Goal: Information Seeking & Learning: Learn about a topic

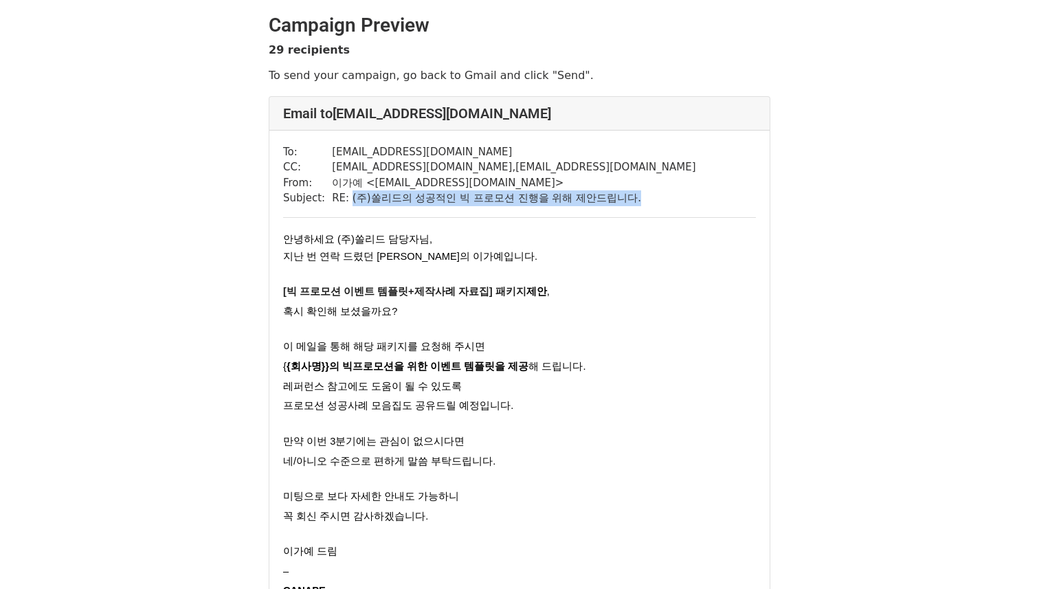
drag, startPoint x: 348, startPoint y: 202, endPoint x: 389, endPoint y: 263, distance: 73.7
click at [401, 225] on div "To: info@wooyoungmi.com CC: cho.minkyo@dodamind.kr , gaye1224@dodamind.kr From:…" at bounding box center [519, 466] width 500 height 670
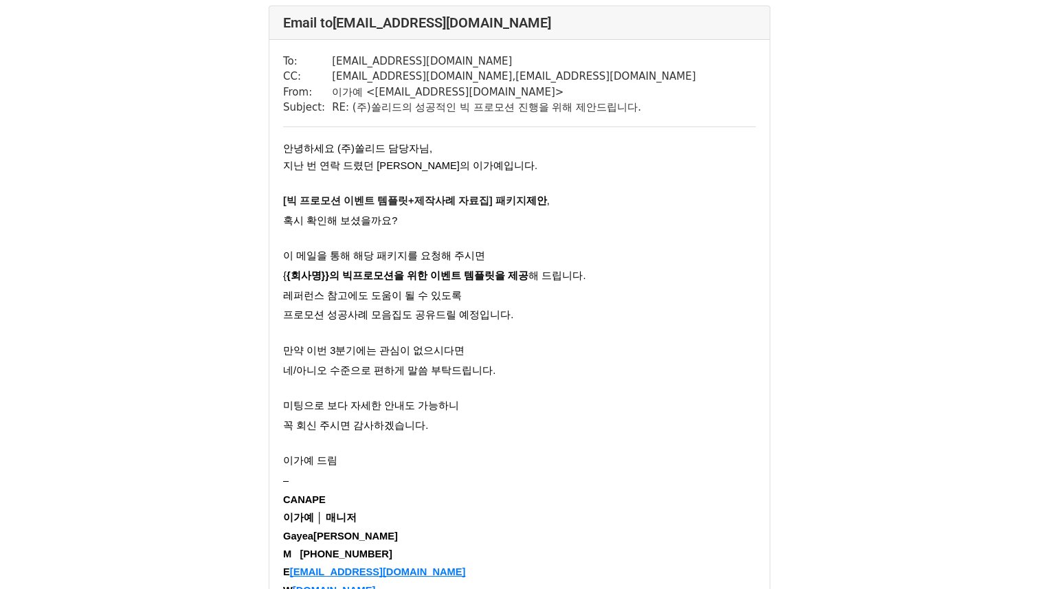
click at [460, 195] on span "[빅 프로모션 이벤트 템플릿+제작사례 자료집] 패키지" at bounding box center [404, 200] width 243 height 11
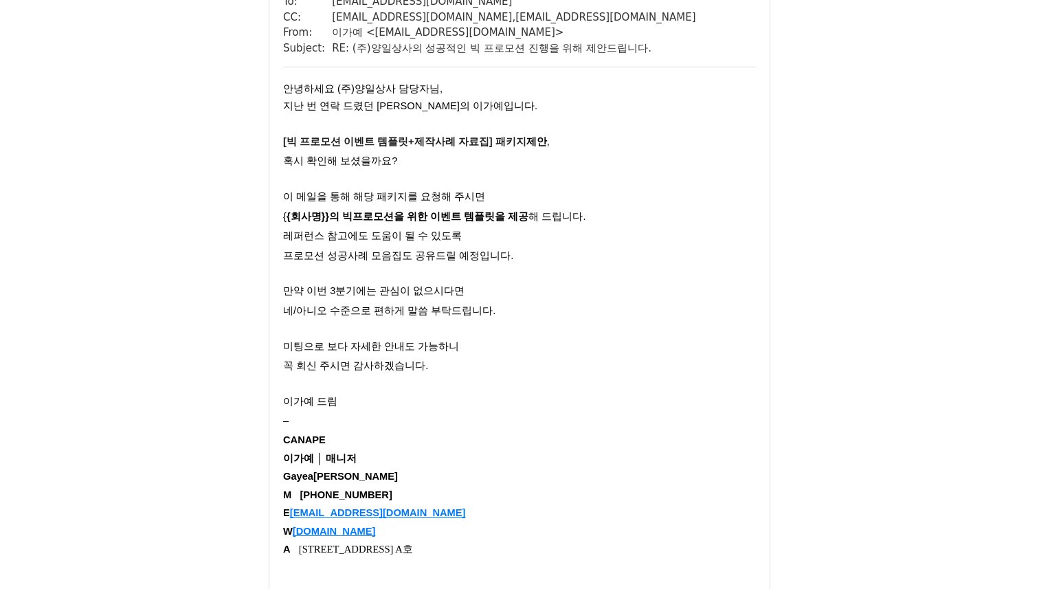
scroll to position [1594, 0]
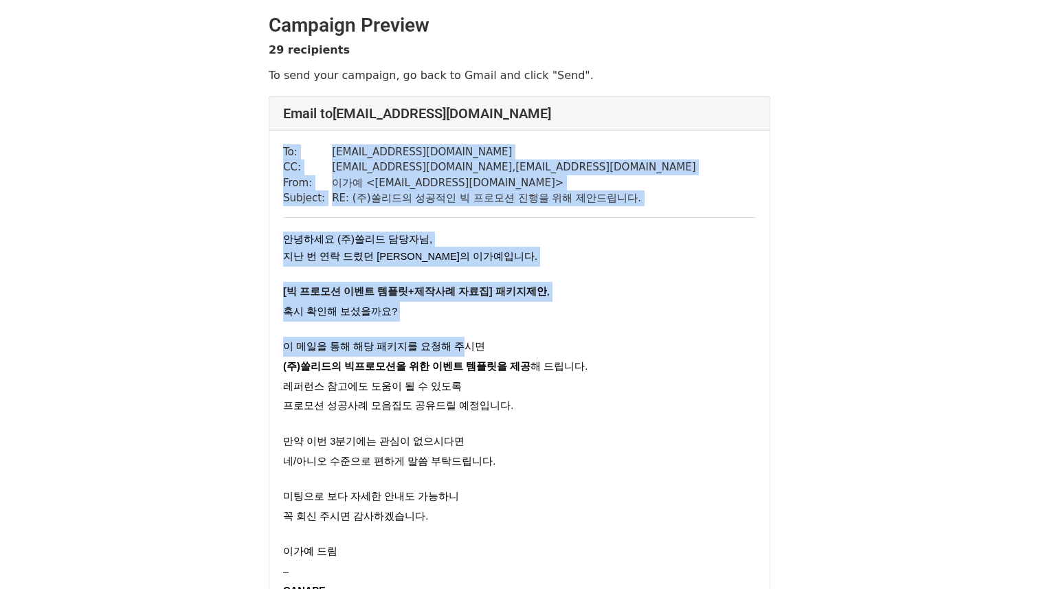
drag, startPoint x: 266, startPoint y: 190, endPoint x: 446, endPoint y: 362, distance: 248.7
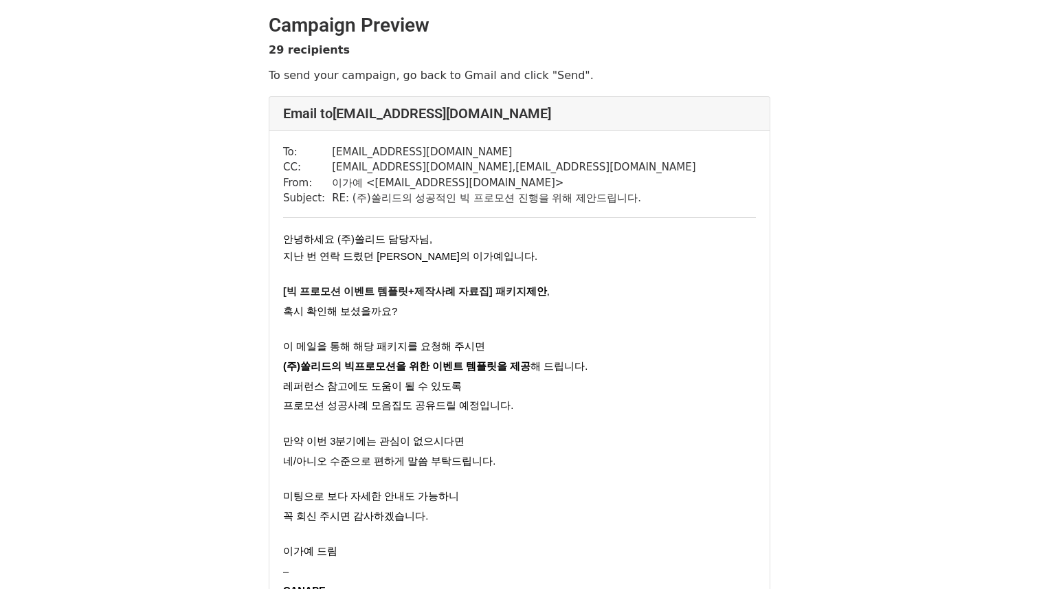
click at [457, 382] on p "레퍼런스 참고에도 도움이 될 수 있도록" at bounding box center [519, 386] width 473 height 20
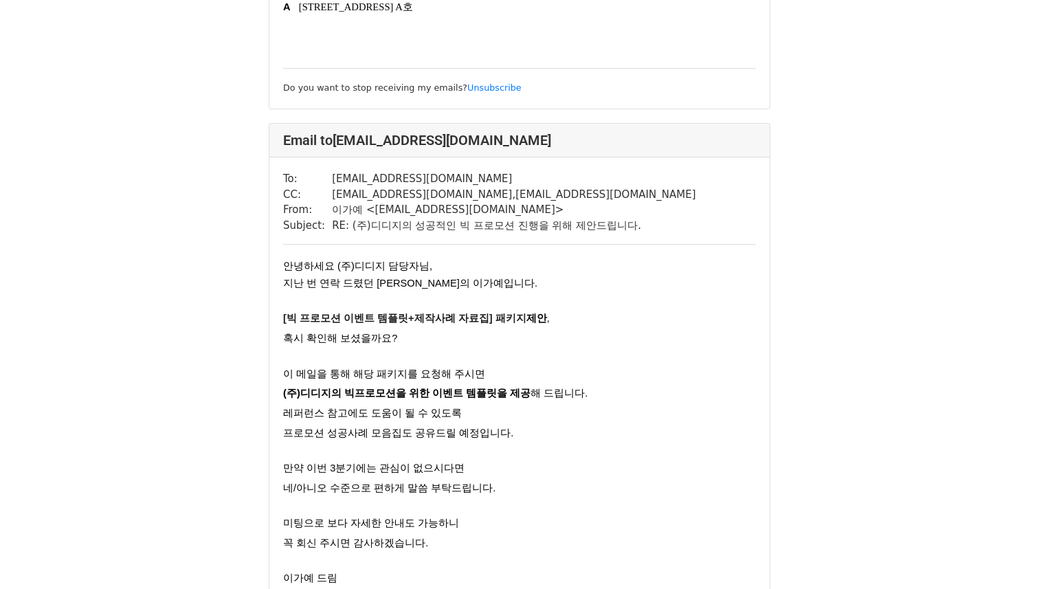
scroll to position [6630, 0]
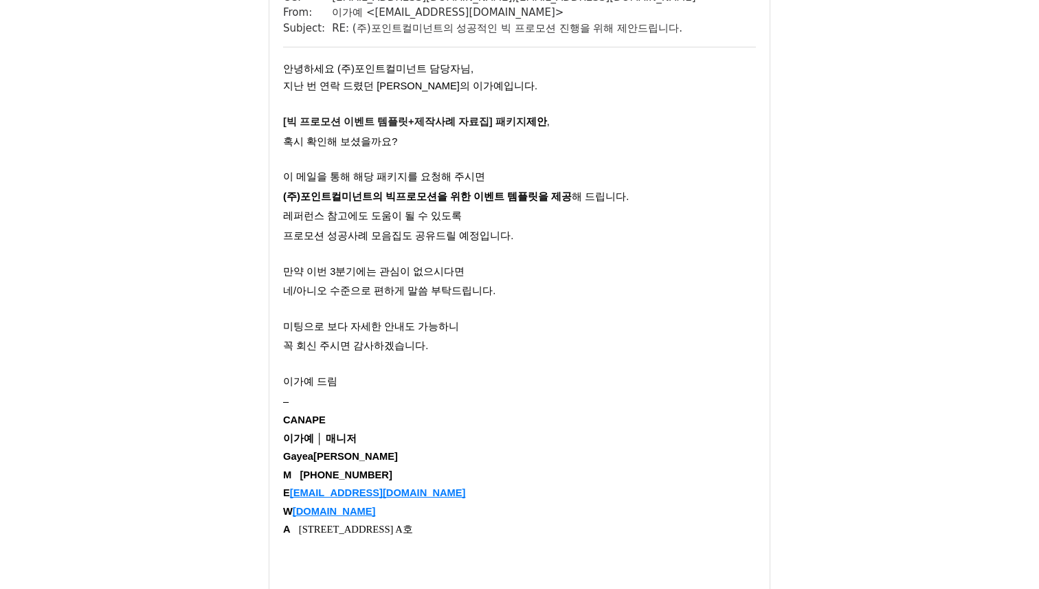
scroll to position [5203, 0]
